Goal: Communication & Community: Ask a question

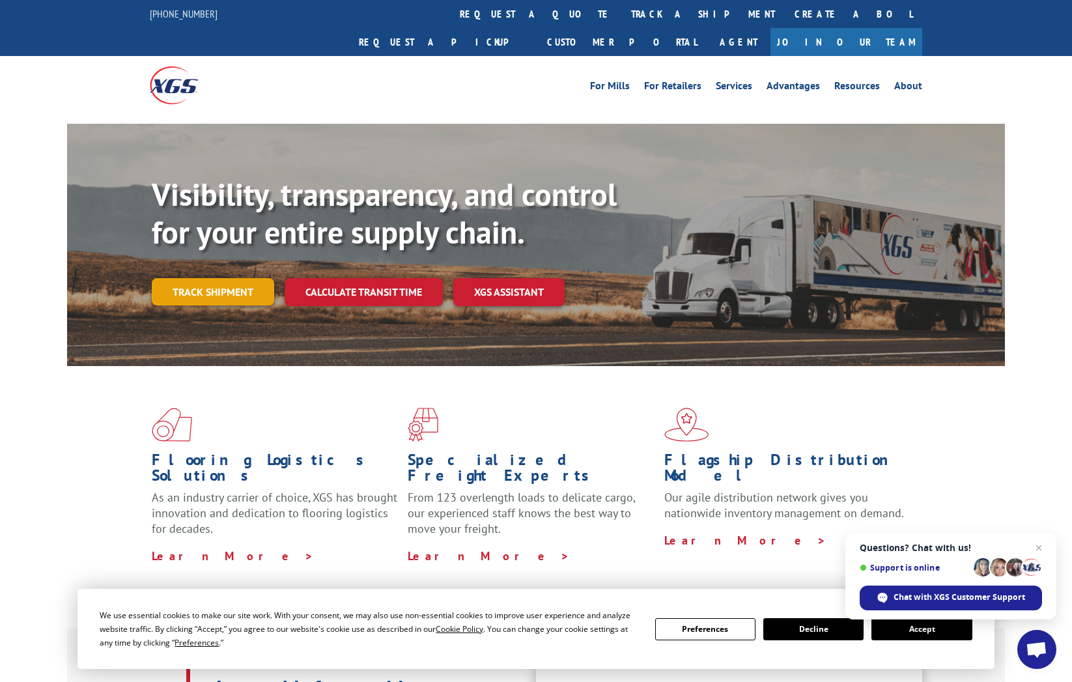
scroll to position [2, 1]
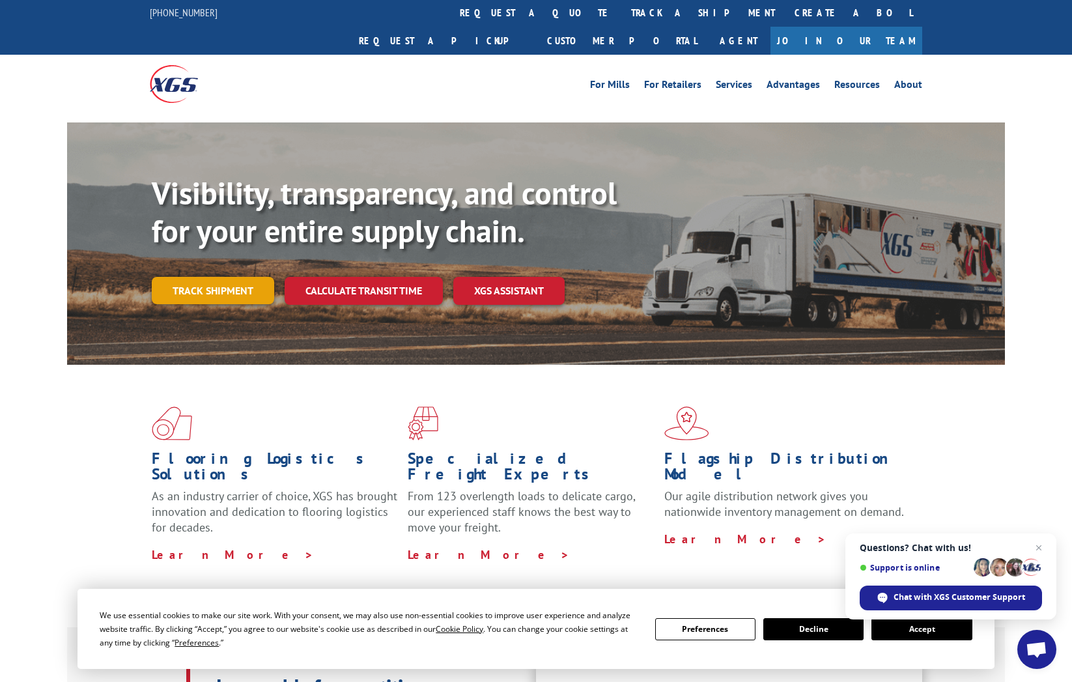
click at [209, 277] on link "Track shipment" at bounding box center [213, 290] width 122 height 27
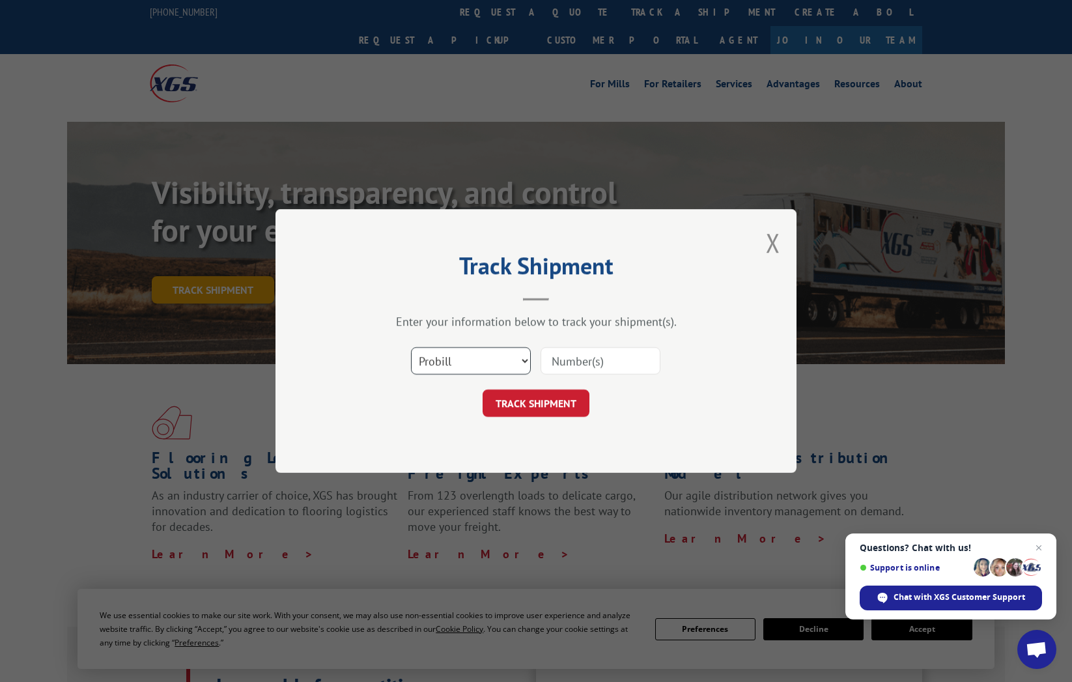
scroll to position [2, 0]
select select "bol"
click at [555, 361] on input at bounding box center [601, 360] width 120 height 27
type input "451568"
click at [550, 404] on button "TRACK SHIPMENT" at bounding box center [536, 402] width 107 height 27
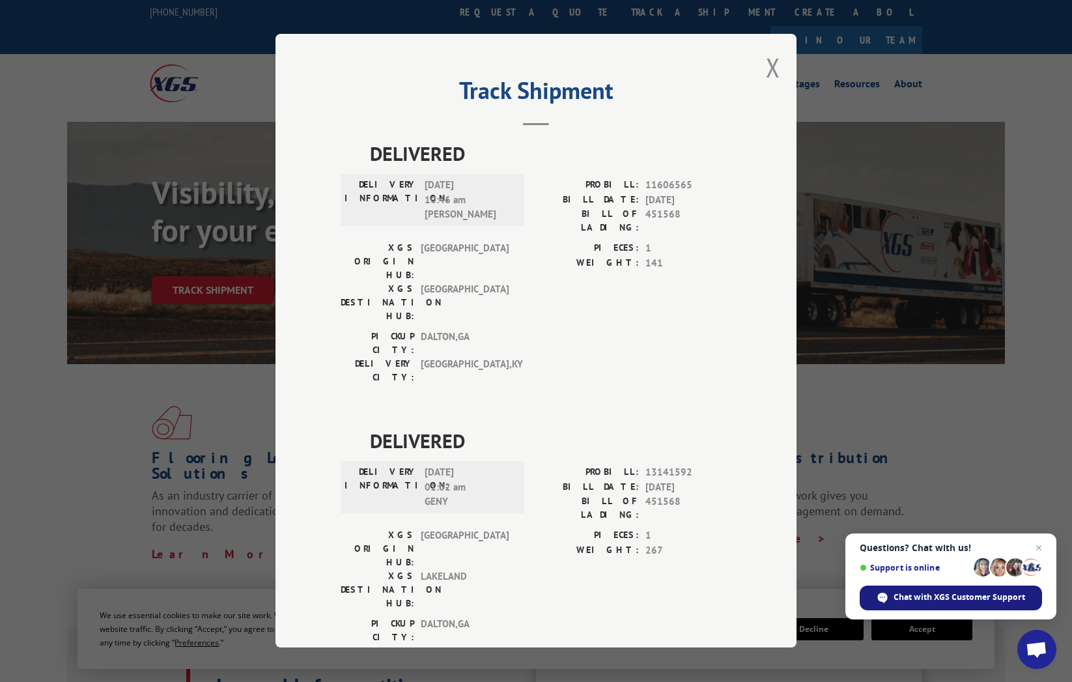
click at [925, 598] on span "Chat with XGS Customer Support" at bounding box center [959, 597] width 132 height 12
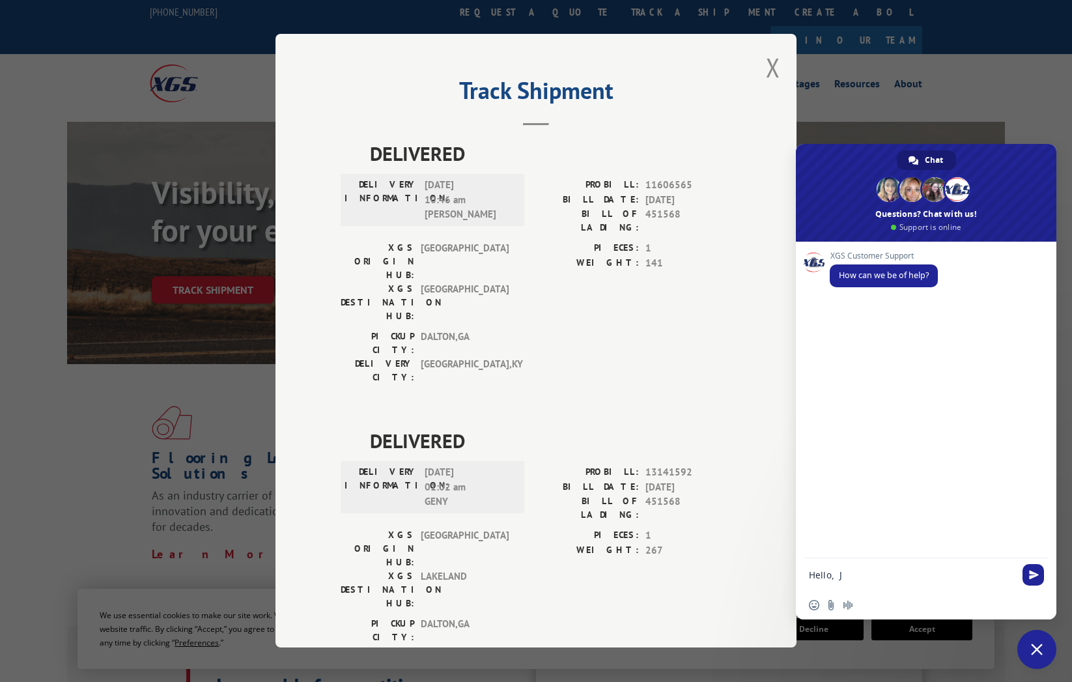
type textarea "Hello,"
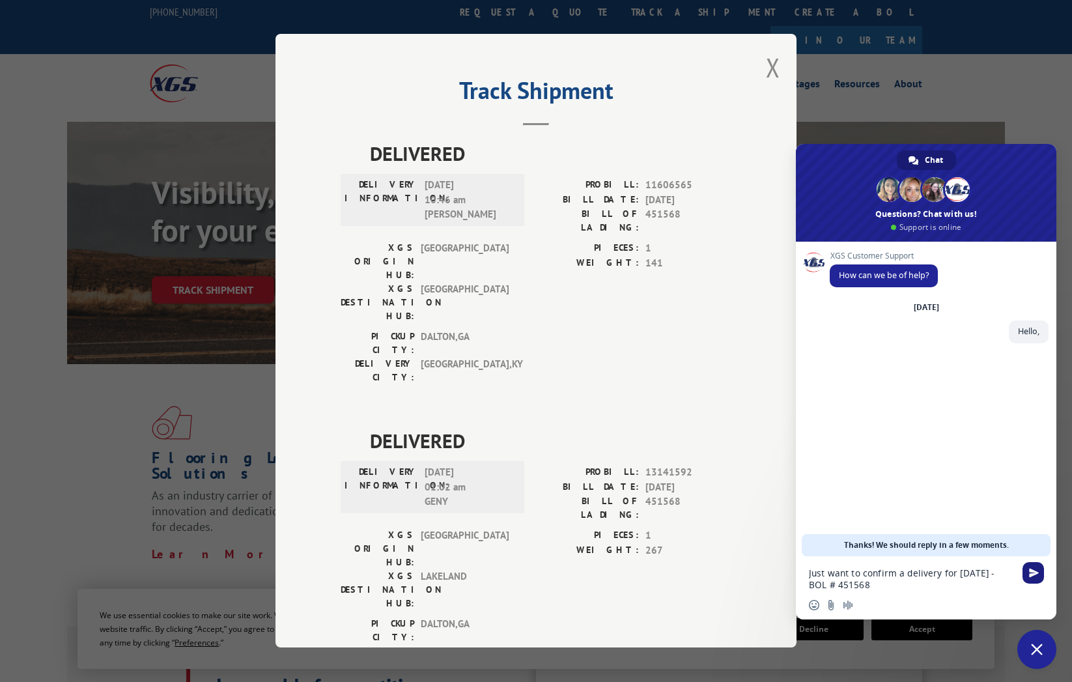
type textarea "Just want to confirm a delivery for [DATE] - BOL # 451568"
click at [1035, 577] on span "Send" at bounding box center [1034, 573] width 10 height 10
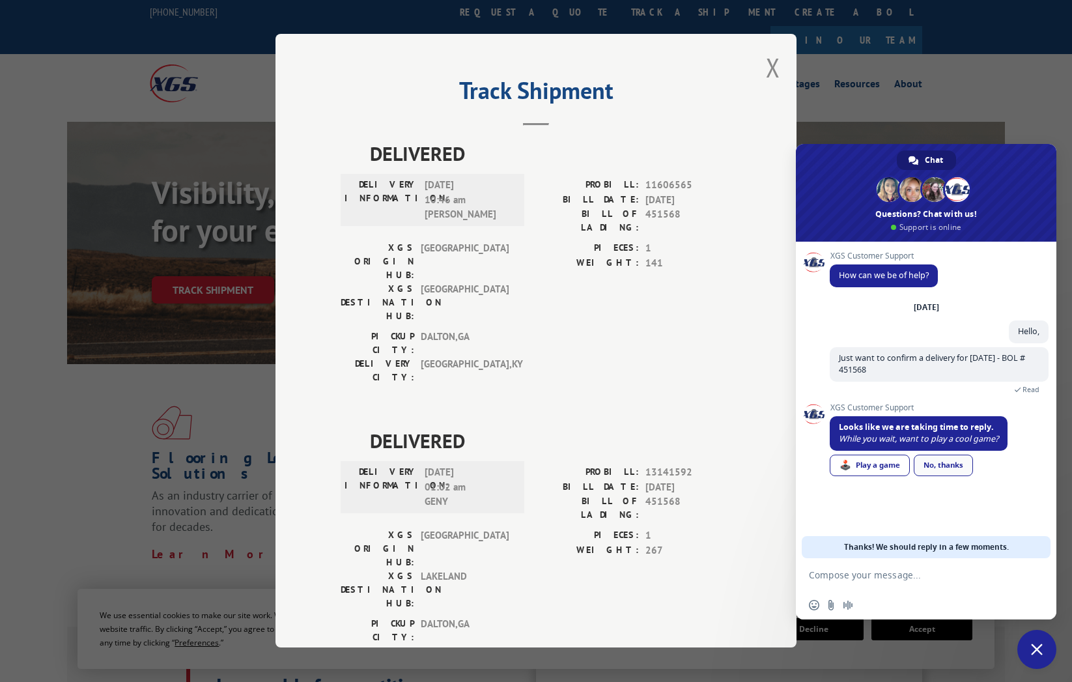
click at [955, 464] on div "No, thanks" at bounding box center [943, 465] width 59 height 21
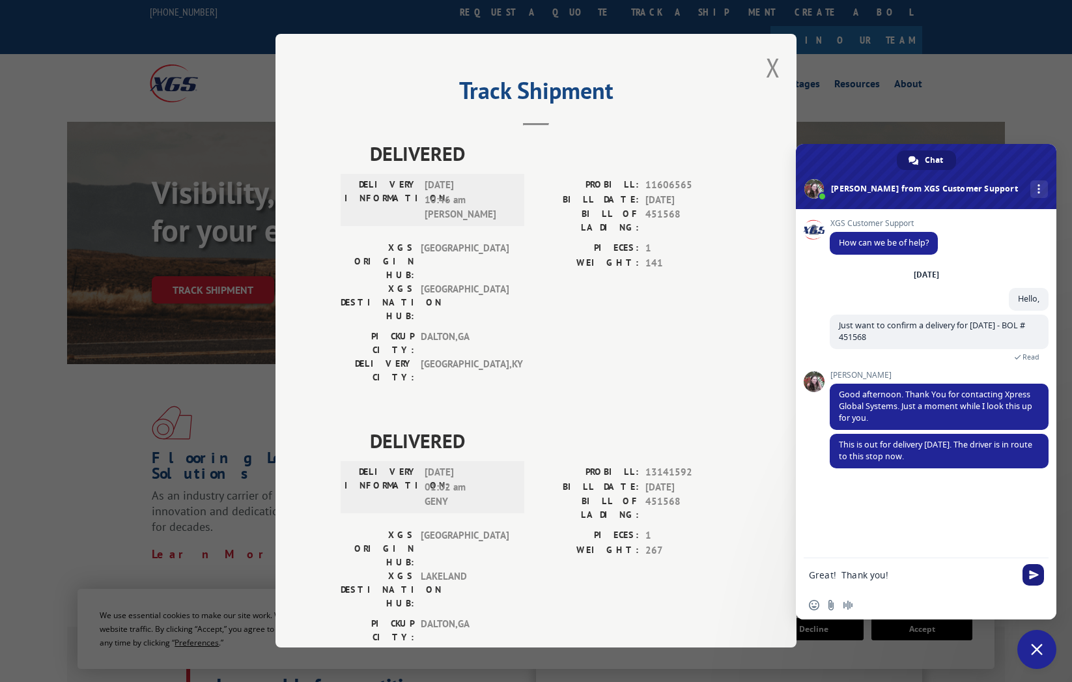
type textarea "Great! Thank you!"
click at [1032, 577] on span "Send" at bounding box center [1034, 575] width 10 height 10
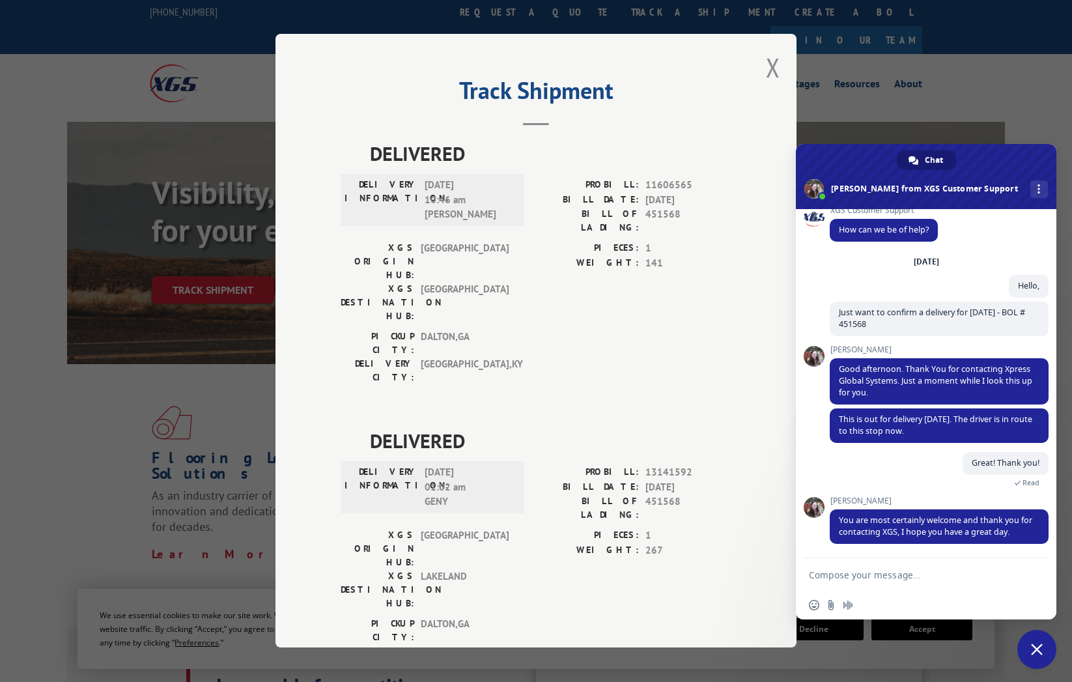
scroll to position [0, 0]
